Goal: Navigation & Orientation: Find specific page/section

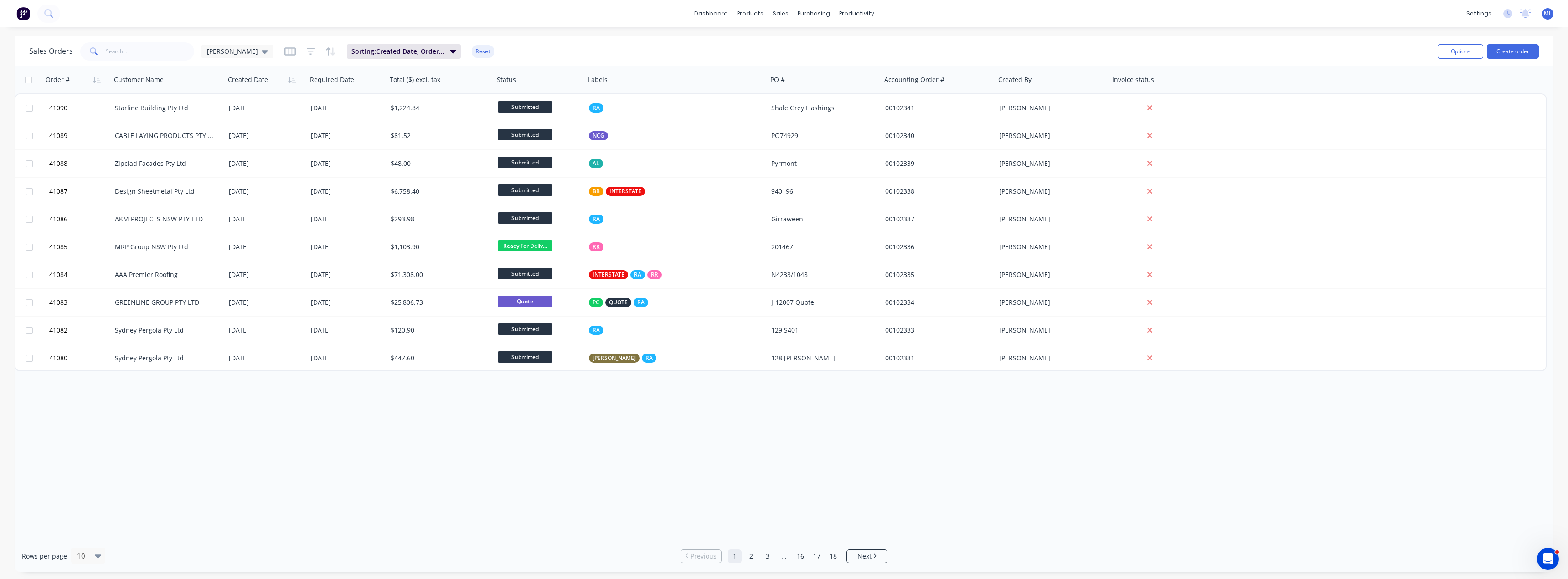
click at [426, 433] on div "Order # Customer Name Created Date Required Date Total ($) excl. tax Status Lab…" at bounding box center [784, 303] width 1539 height 474
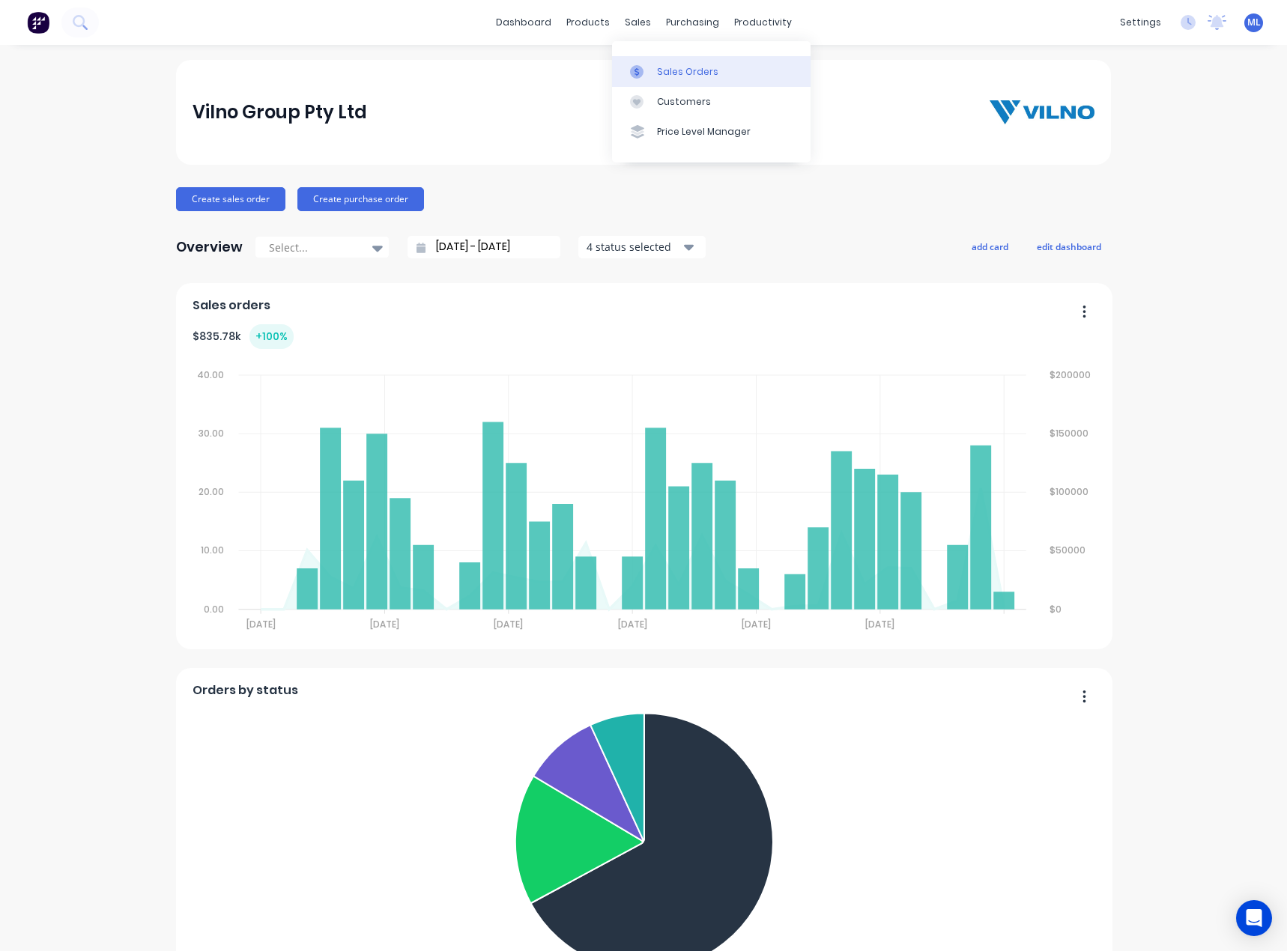
click at [662, 74] on div "Sales Orders" at bounding box center [687, 71] width 61 height 13
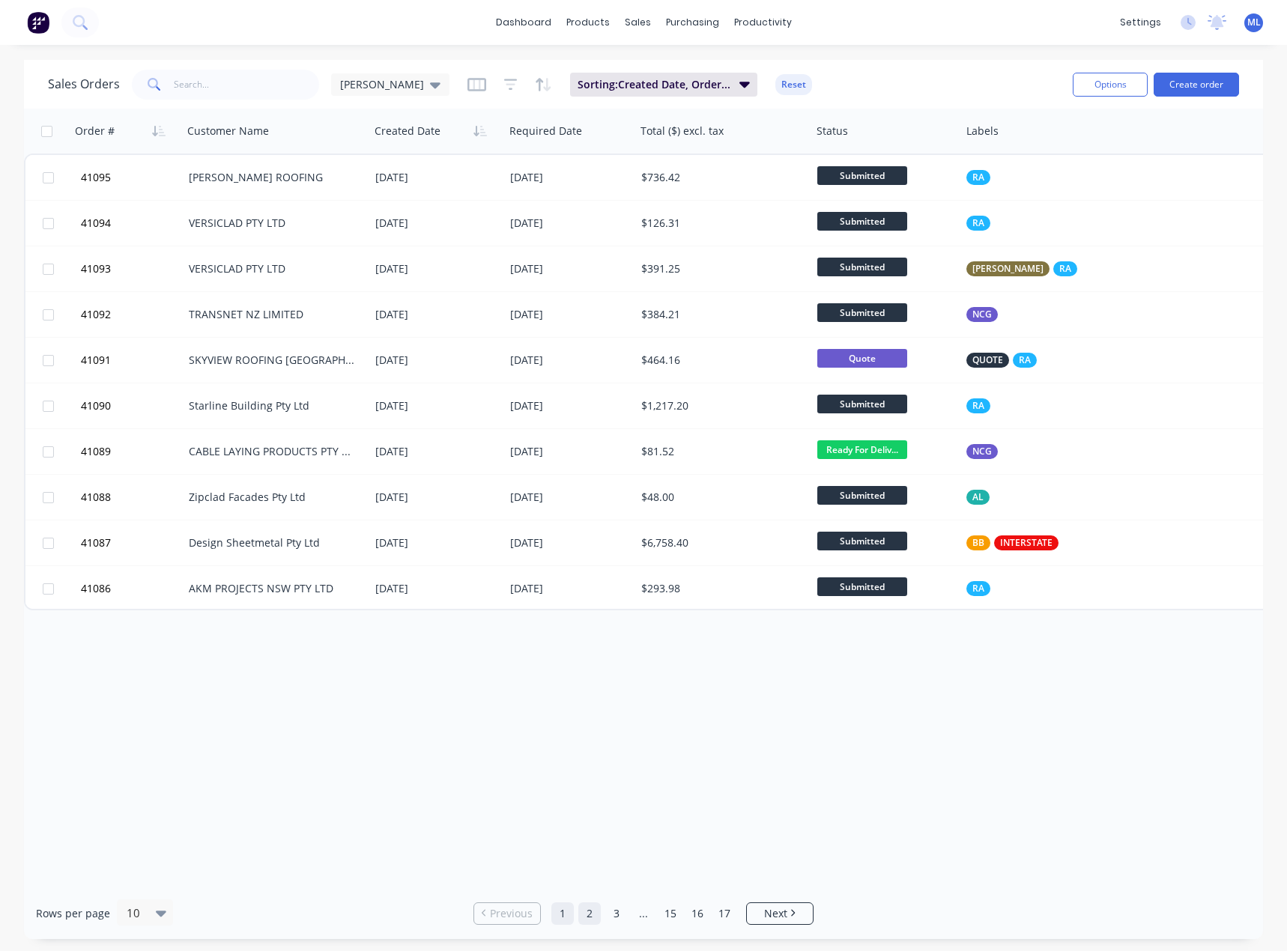
click at [581, 914] on link "2" at bounding box center [589, 913] width 22 height 22
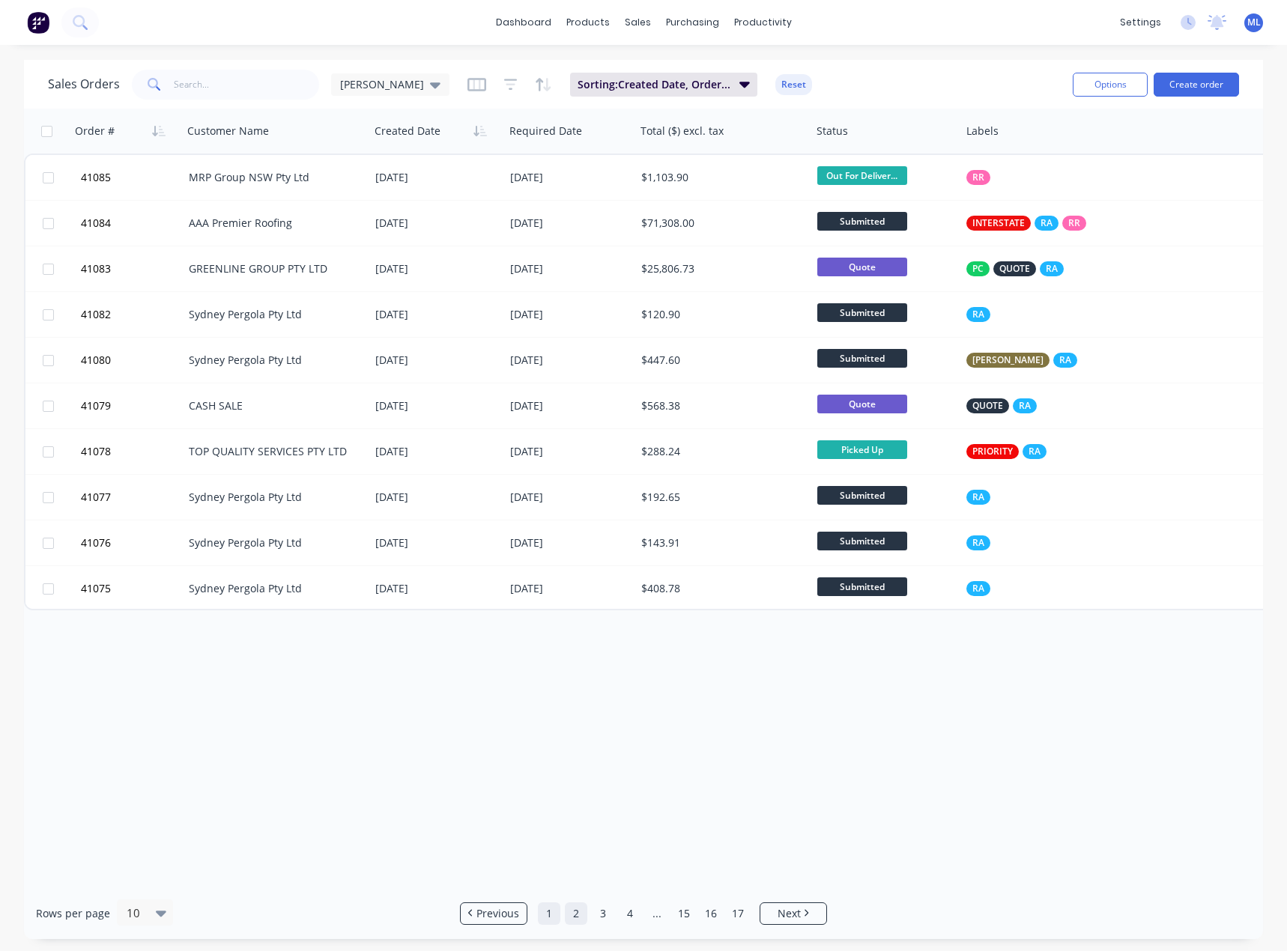
click at [553, 910] on link "1" at bounding box center [549, 913] width 22 height 22
